Goal: Find specific page/section: Find specific page/section

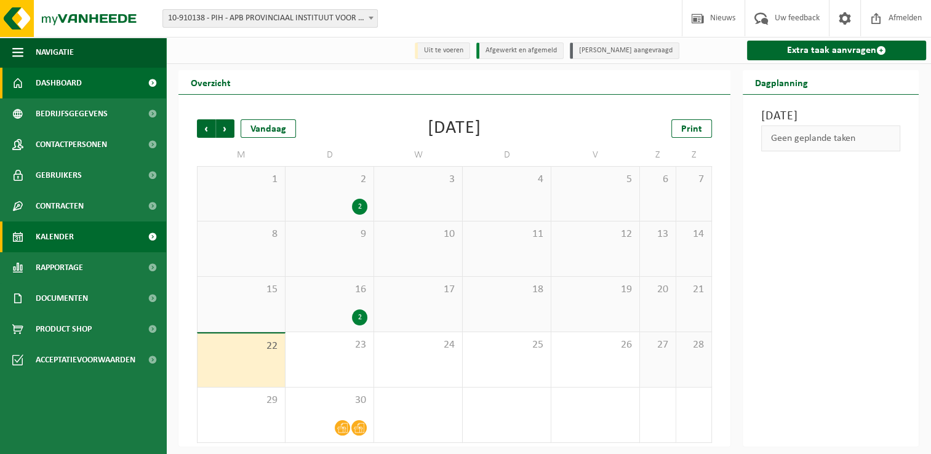
drag, startPoint x: 0, startPoint y: 0, endPoint x: 98, endPoint y: 84, distance: 129.2
click at [98, 84] on link "Dashboard" at bounding box center [83, 83] width 166 height 31
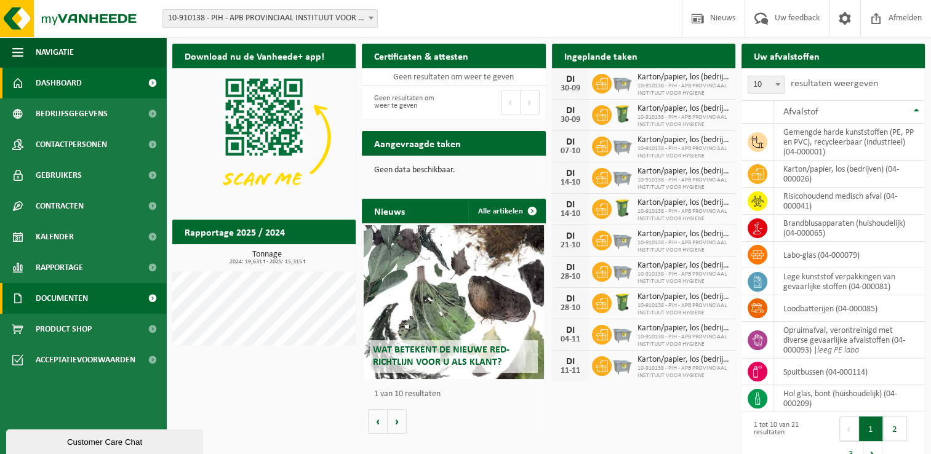
click at [94, 291] on link "Documenten" at bounding box center [83, 298] width 166 height 31
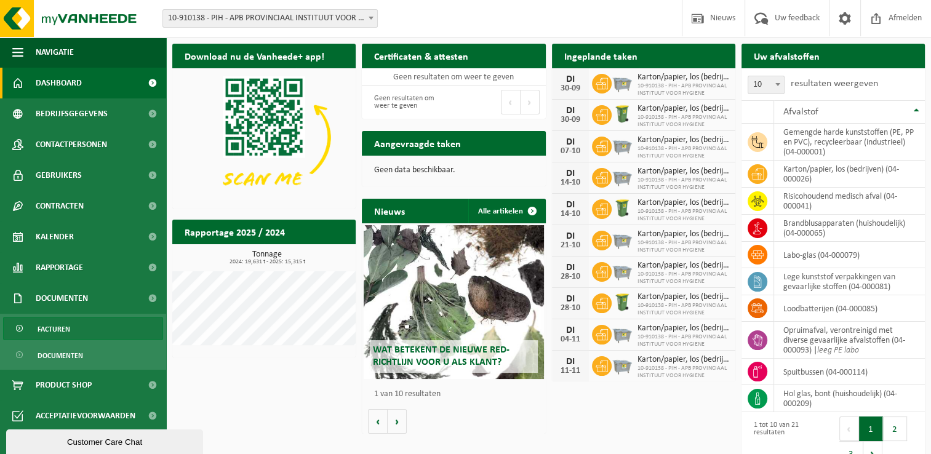
click at [88, 337] on link "Facturen" at bounding box center [83, 328] width 160 height 23
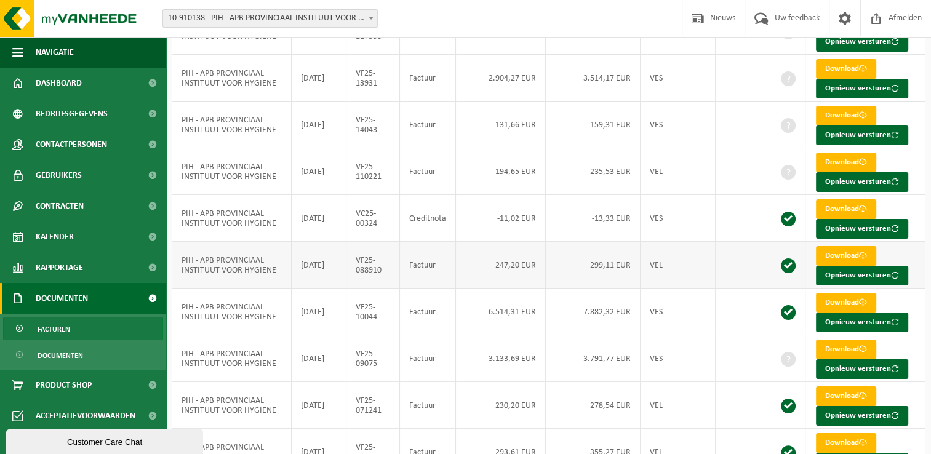
scroll to position [84, 0]
